Goal: Task Accomplishment & Management: Use online tool/utility

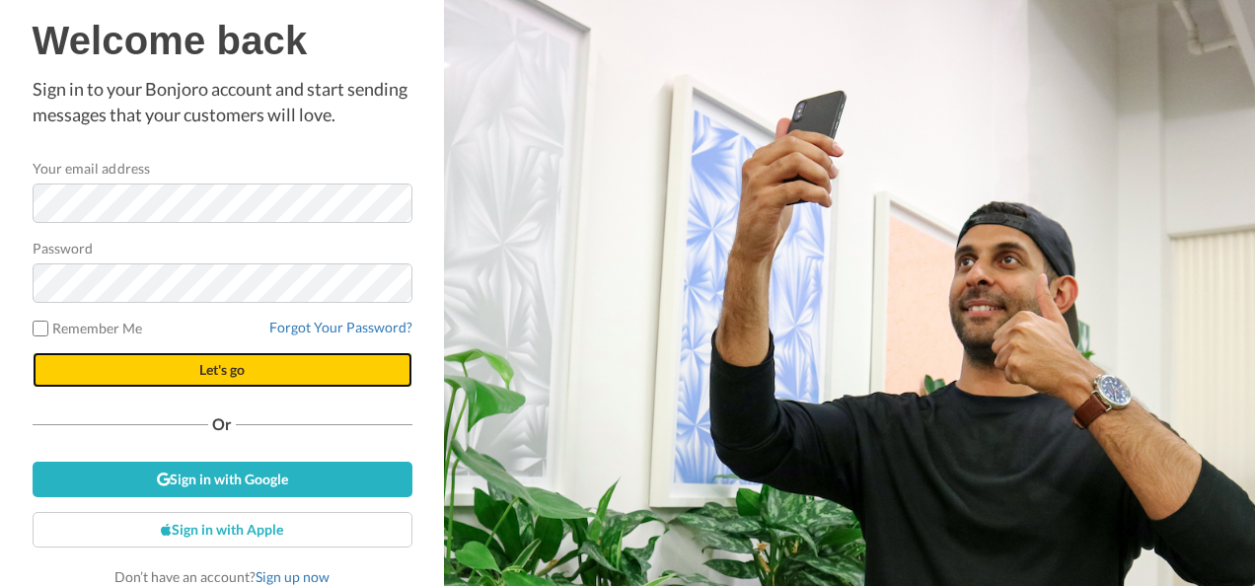
click at [198, 359] on button "Let's go" at bounding box center [223, 370] width 380 height 36
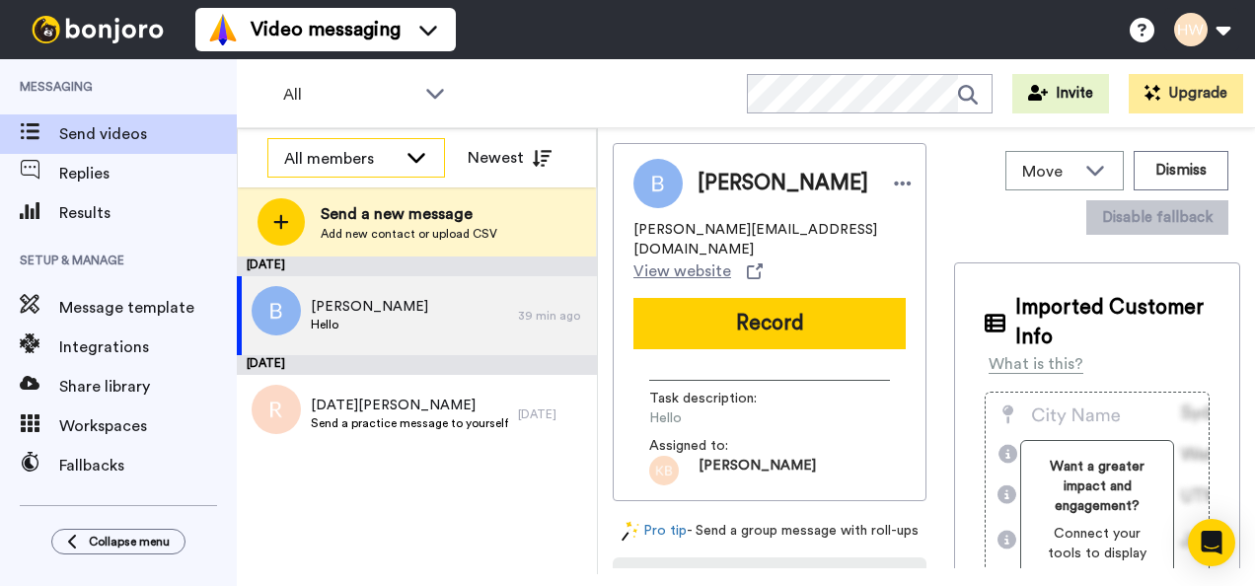
click at [391, 146] on div "All members" at bounding box center [356, 158] width 176 height 39
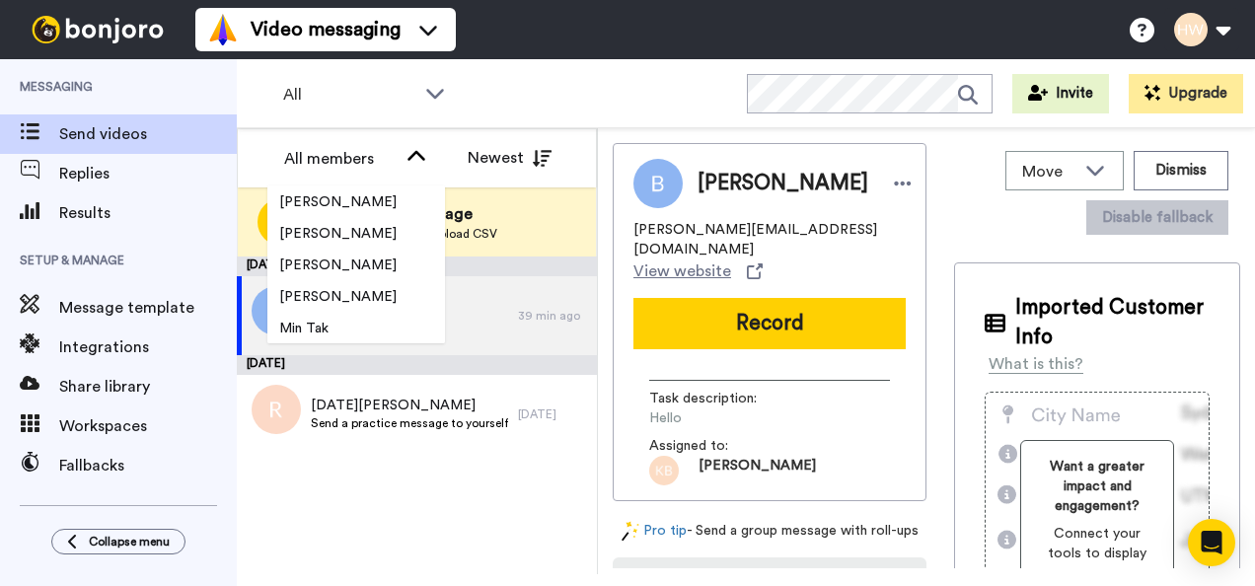
scroll to position [2657, 0]
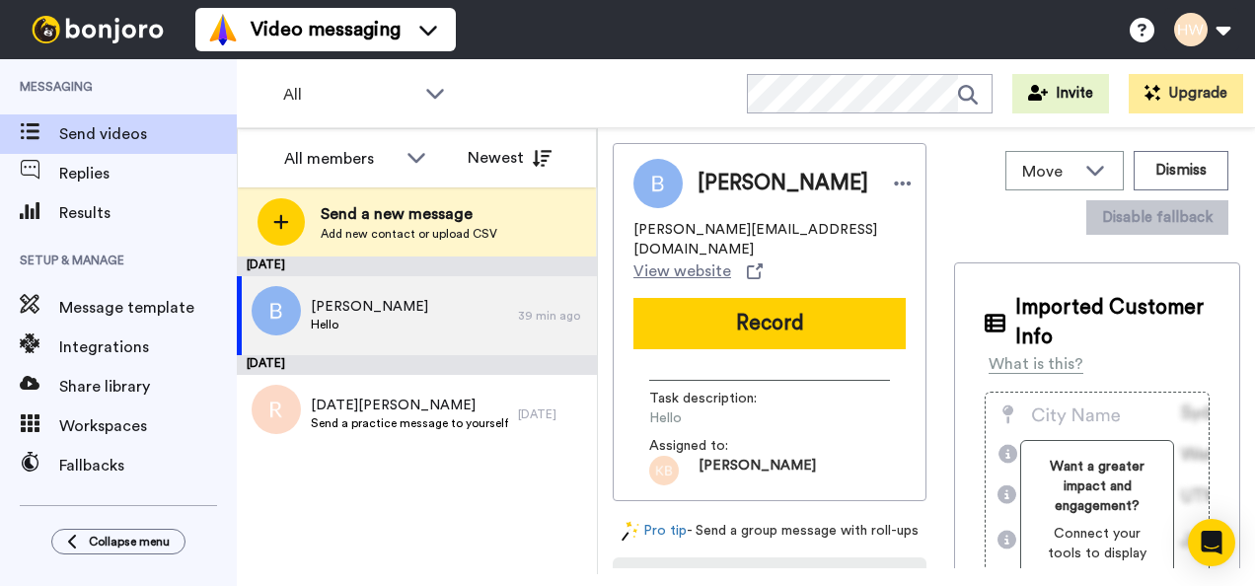
click at [582, 86] on div "All WORKSPACES View all All Lead Conversion Task List + Add a new workspace Inv…" at bounding box center [746, 93] width 1018 height 69
